Goal: Check status: Check status

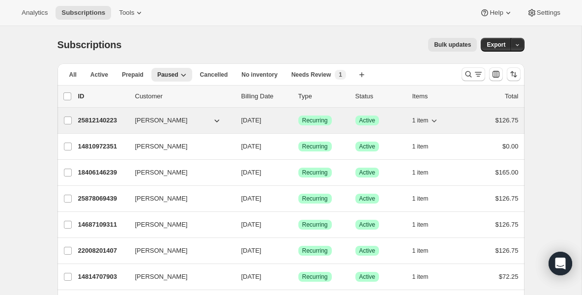
click at [111, 121] on p "25812140223" at bounding box center [102, 121] width 49 height 10
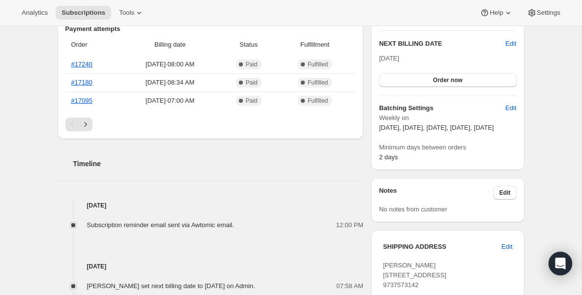
scroll to position [236, 0]
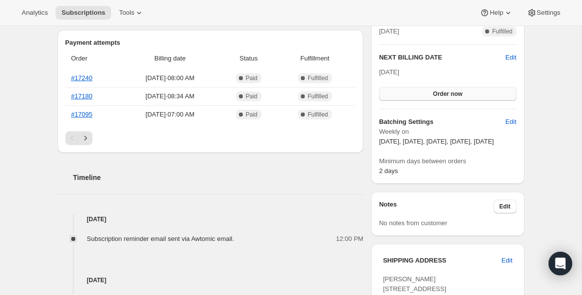
click at [418, 100] on button "Order now" at bounding box center [447, 94] width 137 height 14
click at [418, 100] on button "Click to confirm" at bounding box center [447, 94] width 137 height 14
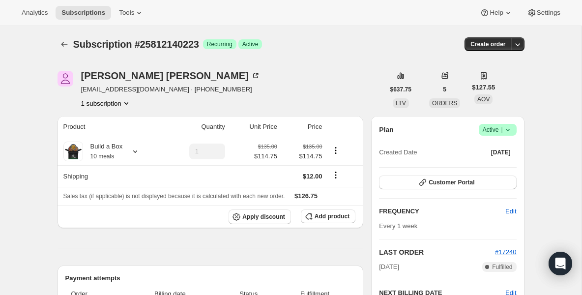
scroll to position [0, 0]
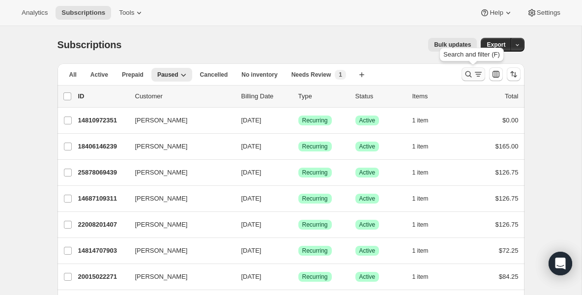
click at [470, 73] on icon "Search and filter results" at bounding box center [469, 74] width 10 height 10
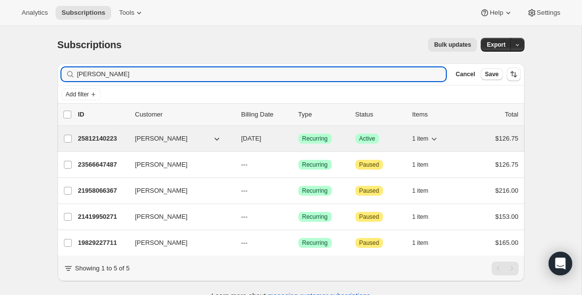
type input "amanda"
click at [99, 143] on p "25812140223" at bounding box center [102, 139] width 49 height 10
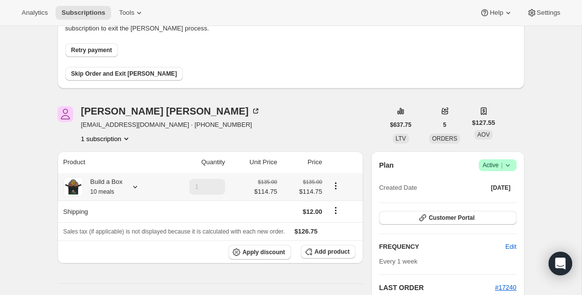
scroll to position [79, 0]
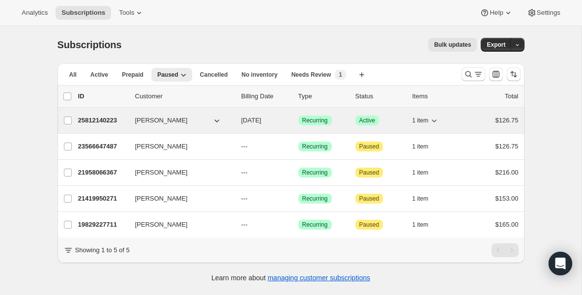
click at [122, 123] on p "25812140223" at bounding box center [102, 121] width 49 height 10
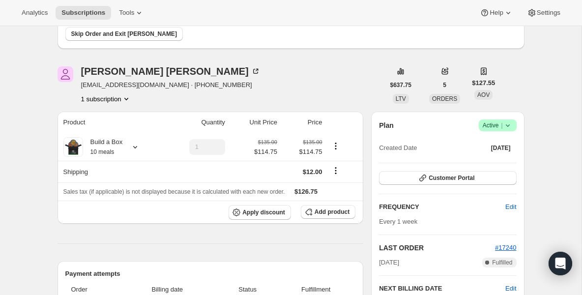
scroll to position [118, 0]
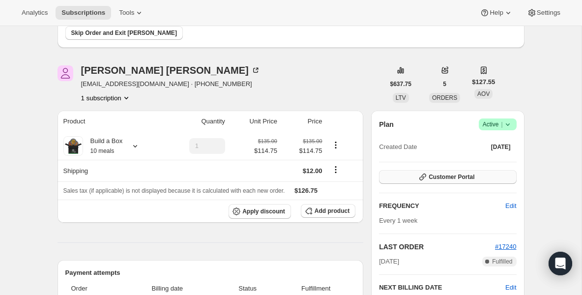
click at [471, 177] on span "Customer Portal" at bounding box center [452, 177] width 46 height 8
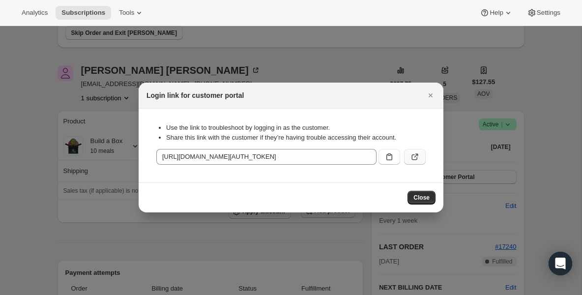
click at [414, 157] on icon ":r3r:" at bounding box center [415, 157] width 10 height 10
click at [387, 167] on div "Use the link to troubleshoot by logging in as the customer. Share this link wit…" at bounding box center [291, 146] width 289 height 58
click at [389, 155] on icon ":r3r:" at bounding box center [390, 157] width 10 height 10
click at [431, 194] on button "Close" at bounding box center [422, 198] width 28 height 14
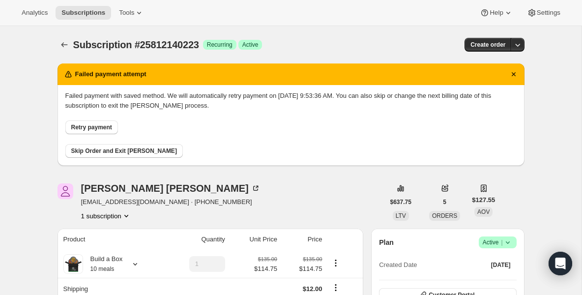
drag, startPoint x: 224, startPoint y: 167, endPoint x: 238, endPoint y: 157, distance: 17.3
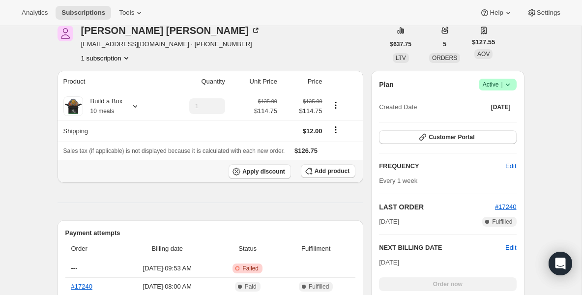
scroll to position [157, 0]
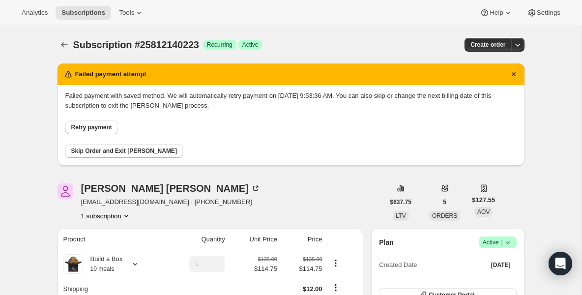
click at [77, 126] on span "Retry payment" at bounding box center [91, 127] width 41 height 8
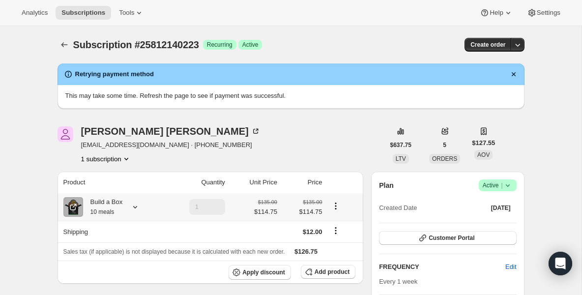
click at [99, 202] on div "Build a Box 10 meals" at bounding box center [103, 207] width 40 height 20
